Goal: Transaction & Acquisition: Purchase product/service

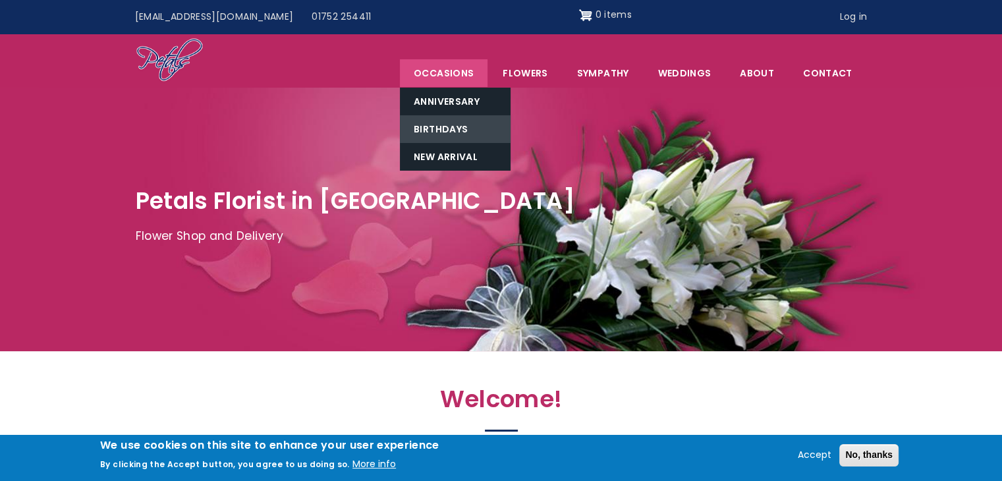
click at [451, 133] on link "Birthdays" at bounding box center [455, 129] width 111 height 28
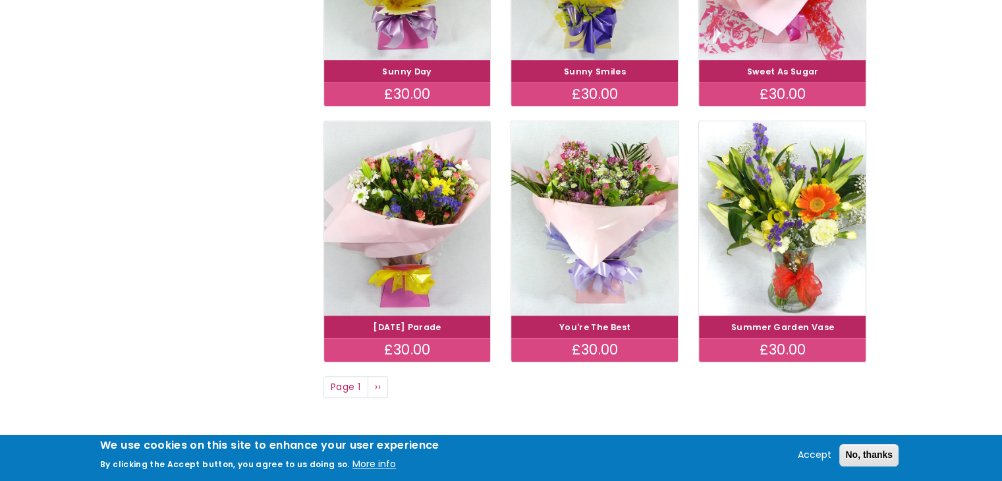
scroll to position [923, 0]
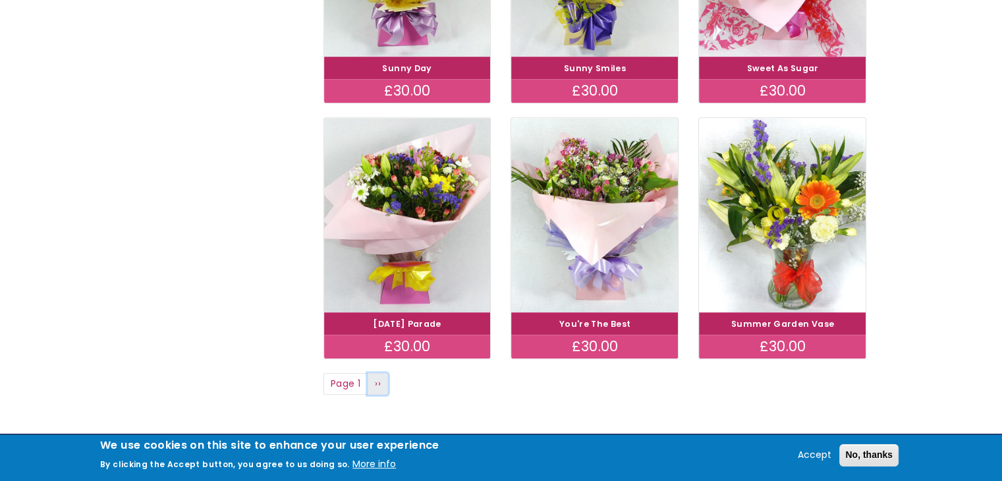
click at [381, 382] on link "Next page ››" at bounding box center [378, 384] width 21 height 22
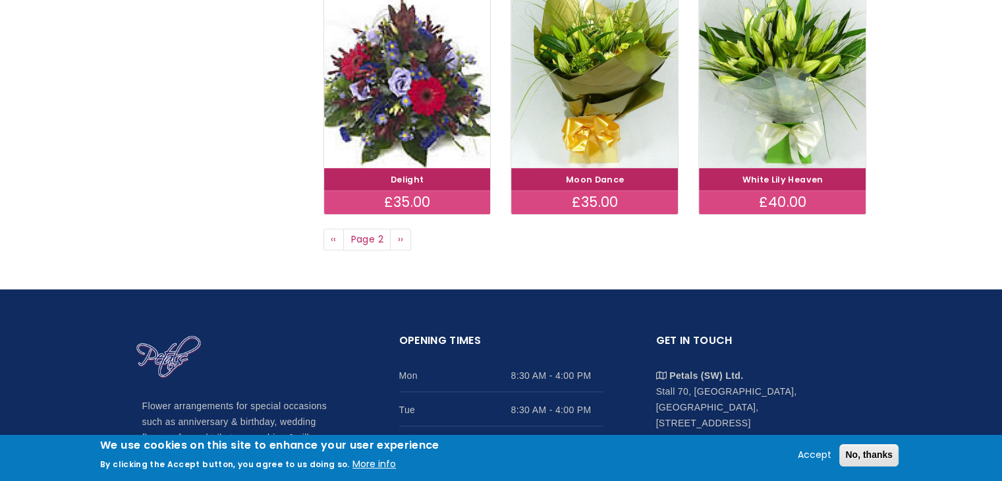
scroll to position [1071, 0]
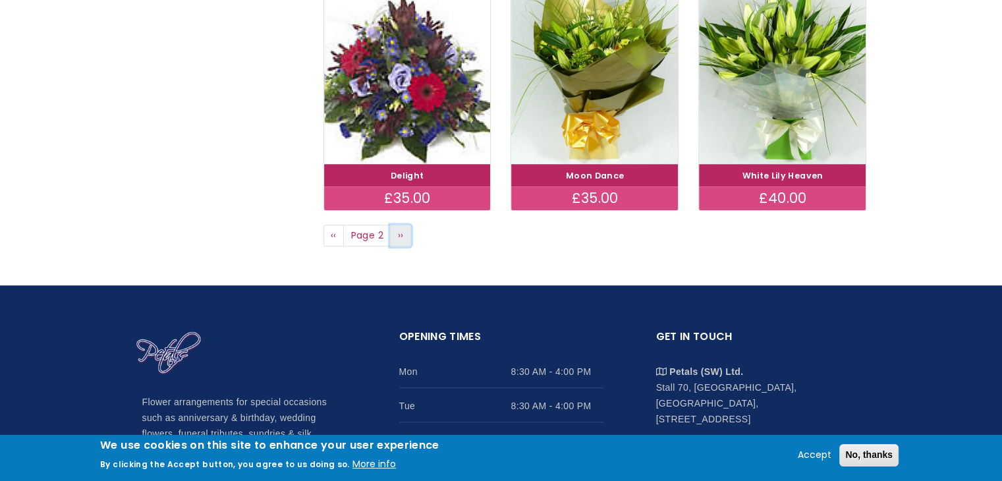
click at [398, 238] on span "››" at bounding box center [401, 235] width 6 height 13
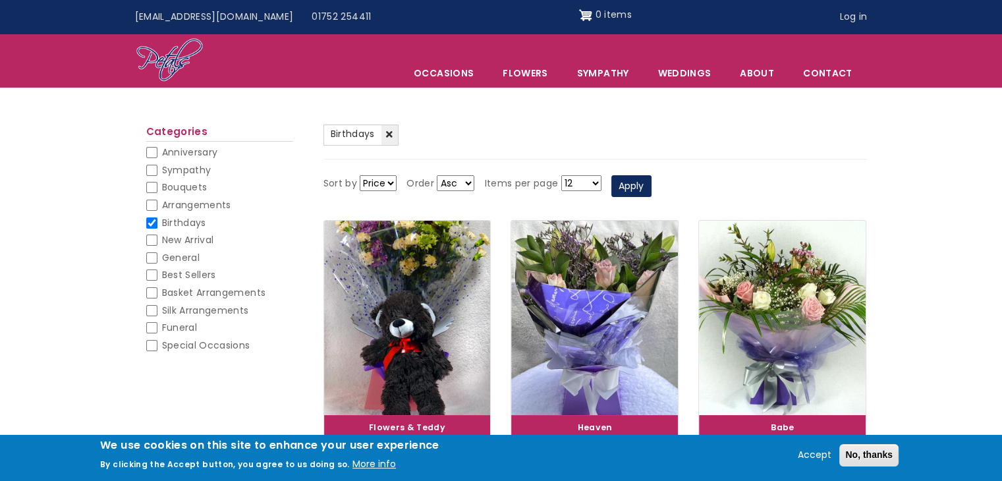
click at [150, 186] on input "Bouquets" at bounding box center [151, 187] width 11 height 11
checkbox input "false"
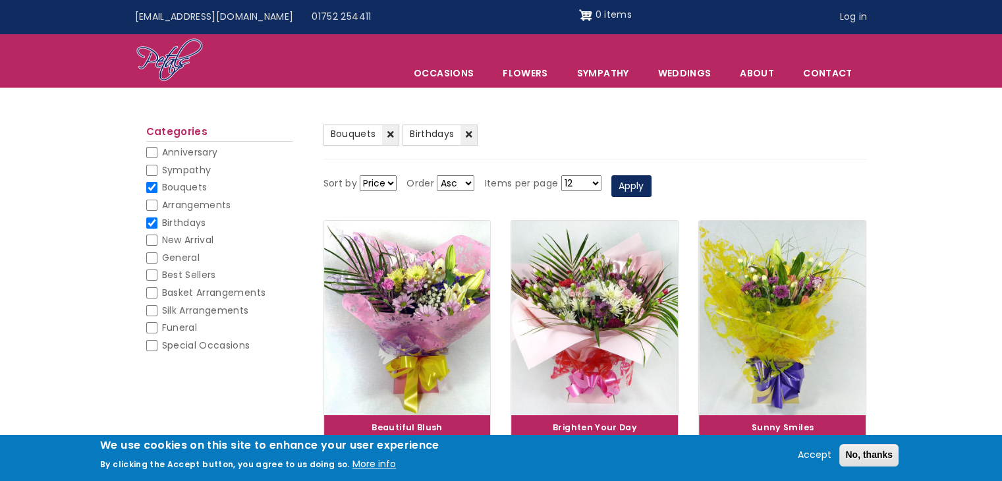
click at [150, 218] on input "Birthdays" at bounding box center [151, 222] width 11 height 11
checkbox input "false"
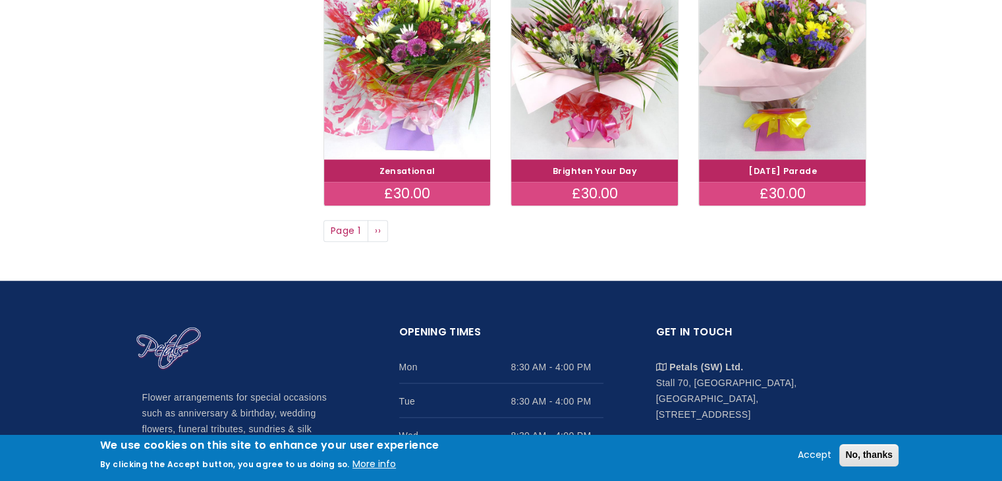
scroll to position [1119, 0]
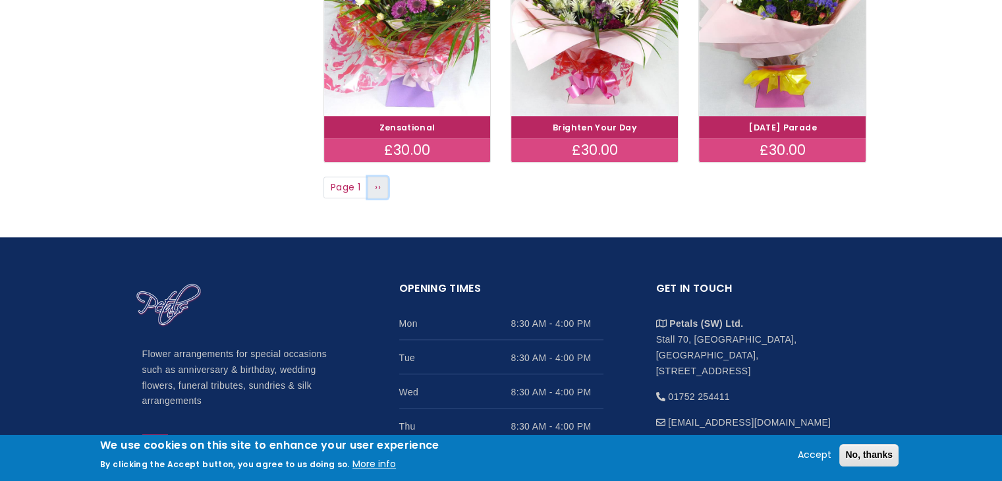
click at [380, 191] on span "››" at bounding box center [378, 187] width 6 height 13
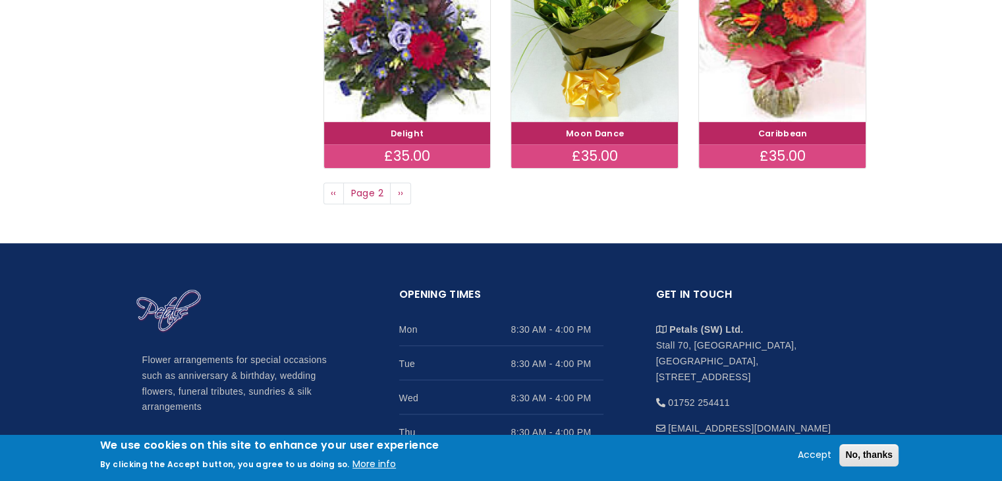
scroll to position [1112, 0]
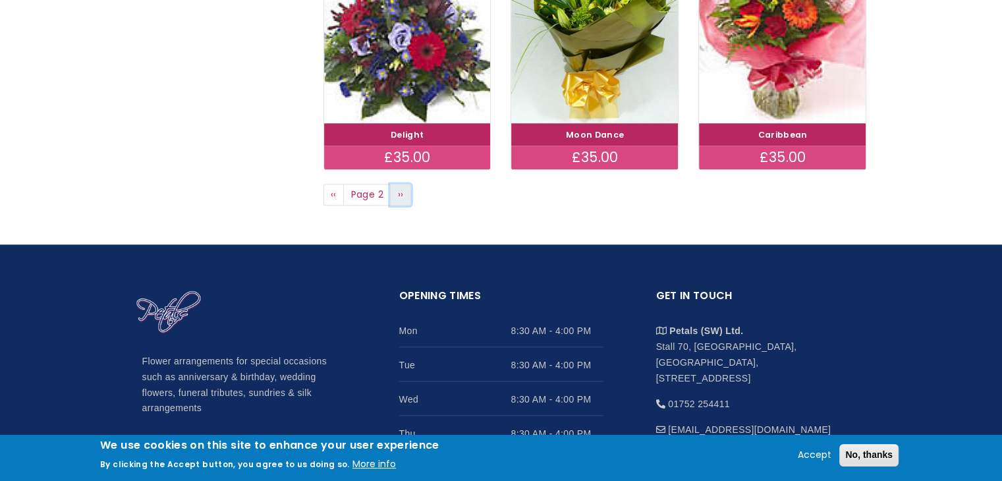
click at [401, 197] on span "››" at bounding box center [401, 194] width 6 height 13
